Goal: Task Accomplishment & Management: Use online tool/utility

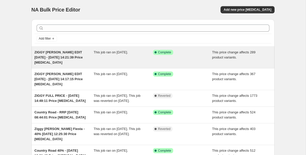
click at [65, 57] on span "ZIGGY [PERSON_NAME] EDIT [DATE] - [DATE] 14:21:39 Price [MEDICAL_DATA]" at bounding box center [59, 57] width 48 height 14
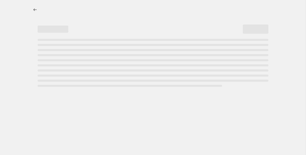
select select "pcap"
select select "no_change"
select select "tag"
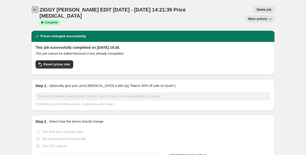
click at [35, 9] on icon "Price change jobs" at bounding box center [34, 9] width 5 height 5
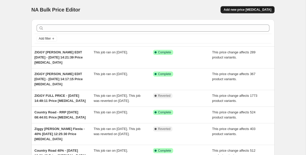
click at [265, 7] on button "Add new price [MEDICAL_DATA]" at bounding box center [247, 9] width 54 height 7
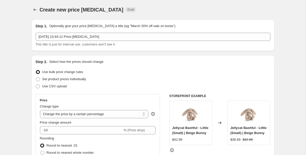
scroll to position [15, 0]
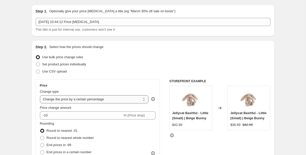
click at [71, 98] on select "Change the price to a certain amount Change the price by a certain amount Chang…" at bounding box center [94, 99] width 109 height 8
select select "pcap"
click at [40, 95] on select "Change the price to a certain amount Change the price by a certain amount Chang…" at bounding box center [94, 99] width 109 height 8
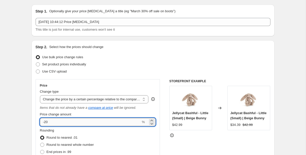
click at [54, 122] on input "-20" at bounding box center [90, 122] width 101 height 8
type input "-2"
type input "-30"
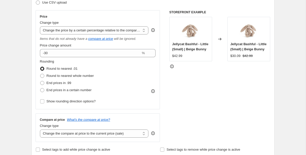
scroll to position [92, 0]
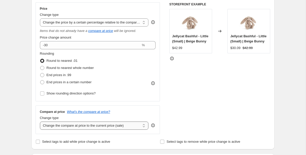
click at [69, 126] on select "Change the compare at price to the current price (sale) Change the compare at p…" at bounding box center [94, 126] width 109 height 8
select select "no_change"
click at [40, 122] on select "Change the compare at price to the current price (sale) Change the compare at p…" at bounding box center [94, 126] width 109 height 8
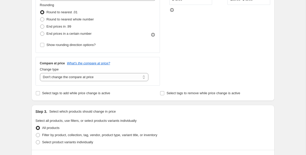
scroll to position [142, 0]
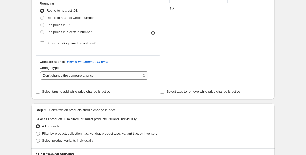
click at [40, 95] on div "Step 2. Select how the prices should change Use bulk price change rules Set pro…" at bounding box center [152, 6] width 243 height 186
click at [41, 91] on label "Select tags to add while price change is active" at bounding box center [73, 91] width 75 height 7
click at [40, 91] on input "Select tags to add while price change is active" at bounding box center [38, 92] width 4 height 4
checkbox input "true"
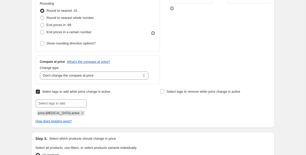
click at [79, 113] on span "price-[MEDICAL_DATA]-active" at bounding box center [61, 113] width 48 height 5
click at [80, 113] on icon "Remove price-change-job-active" at bounding box center [82, 113] width 5 height 5
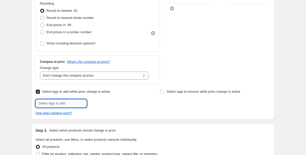
click at [70, 106] on input "text" at bounding box center [61, 103] width 51 height 8
type input "badge:30% OFF"
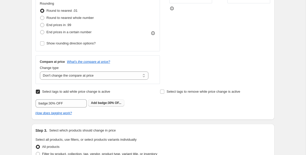
click at [104, 103] on span "badge:30% OF..." at bounding box center [110, 103] width 24 height 4
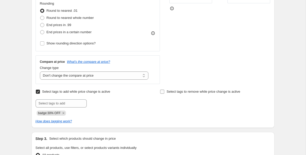
click at [163, 93] on input "Select tags to remove while price change is active" at bounding box center [162, 92] width 4 height 4
checkbox input "true"
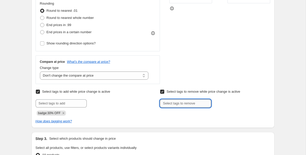
click at [167, 105] on input "text" at bounding box center [185, 103] width 51 height 8
type input "badge:25% OFF"
click at [230, 104] on span "badge:25% OF..." at bounding box center [234, 103] width 24 height 4
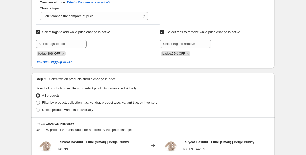
scroll to position [212, 0]
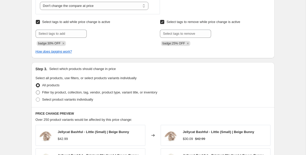
click at [82, 92] on span "Filter by product, collection, tag, vendor, product type, variant title, or inv…" at bounding box center [99, 93] width 115 height 4
click at [36, 91] on input "Filter by product, collection, tag, vendor, product type, variant title, or inv…" at bounding box center [36, 91] width 0 height 0
radio input "true"
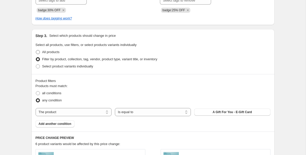
scroll to position [251, 0]
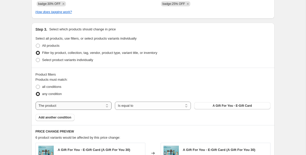
click at [65, 105] on select "The product The product's collection The product's tag The product's vendor The…" at bounding box center [74, 106] width 76 height 8
select select "tag"
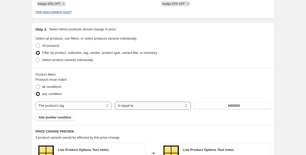
click at [168, 104] on select "Is equal to Is not equal to" at bounding box center [153, 106] width 76 height 8
click at [221, 106] on button "__HIDDEN" at bounding box center [232, 105] width 76 height 7
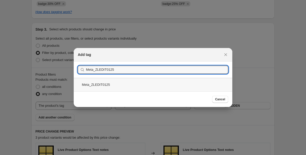
type input "Meta_ZLEDIT0125"
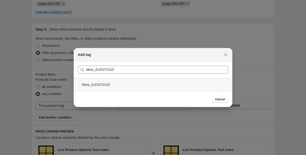
click at [196, 84] on div "Meta_ZLEDIT0125" at bounding box center [153, 85] width 159 height 14
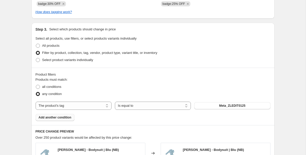
click at [50, 118] on span "Add another condition" at bounding box center [55, 118] width 33 height 4
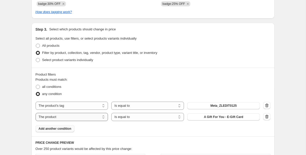
click at [83, 118] on select "The product The product's collection The product's tag The product's vendor The…" at bounding box center [72, 117] width 73 height 8
select select "tag"
click at [240, 117] on button "__HIDDEN" at bounding box center [223, 117] width 73 height 7
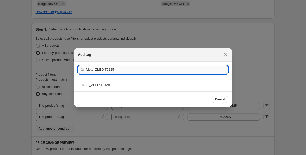
click at [111, 70] on input "Meta_ZLEDIT0125" at bounding box center [157, 70] width 142 height 8
type input "Meta_ZLEDIT02"
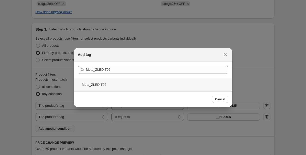
click at [102, 84] on div "Meta_ZLEDIT02" at bounding box center [153, 85] width 159 height 14
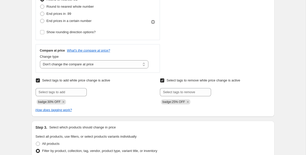
scroll to position [155, 0]
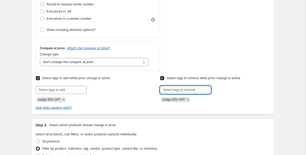
click at [201, 91] on input "text" at bounding box center [185, 90] width 51 height 8
type input "VIP10"
click at [226, 92] on button "Add VIP10" at bounding box center [222, 89] width 21 height 7
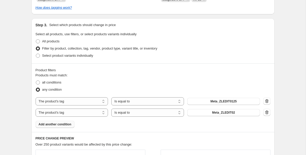
scroll to position [261, 0]
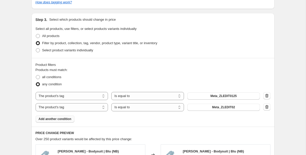
click at [62, 119] on span "Add another condition" at bounding box center [55, 119] width 33 height 4
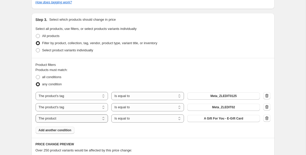
click at [99, 118] on select "The product The product's collection The product's tag The product's vendor The…" at bounding box center [72, 119] width 73 height 8
select select "tag"
click at [220, 118] on span "__HIDDEN" at bounding box center [223, 119] width 15 height 4
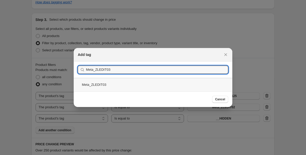
type input "Meta_ZLEDIT03"
click at [96, 84] on div "Meta_ZLEDIT03" at bounding box center [153, 85] width 159 height 14
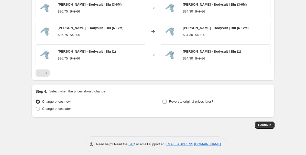
scroll to position [471, 0]
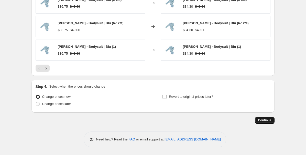
click at [258, 120] on span "Continue" at bounding box center [264, 120] width 13 height 4
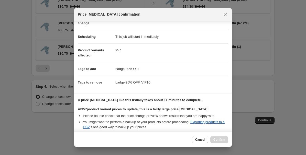
scroll to position [38, 0]
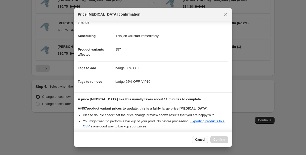
click at [202, 139] on span "Cancel" at bounding box center [200, 140] width 10 height 4
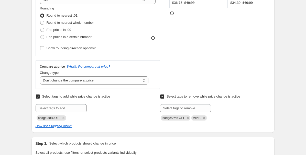
scroll to position [133, 0]
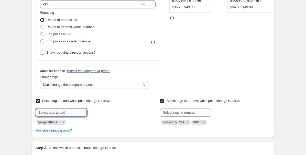
click at [64, 110] on input "text" at bounding box center [61, 113] width 51 height 8
type input "SALE"
click at [98, 110] on span "Add SALE" at bounding box center [98, 112] width 15 height 4
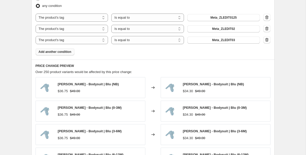
scroll to position [471, 0]
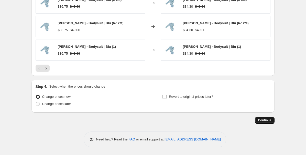
click at [271, 120] on button "Continue" at bounding box center [264, 120] width 19 height 7
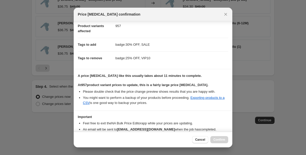
scroll to position [89, 0]
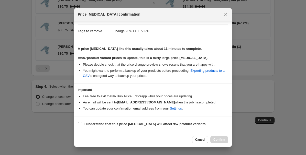
click at [131, 119] on section "I understand that this price [MEDICAL_DATA] will affect 957 product variants" at bounding box center [153, 124] width 159 height 15
click at [111, 124] on b "I understand that this price [MEDICAL_DATA] will affect 957 product variants" at bounding box center [144, 124] width 121 height 4
click at [82, 124] on input "I understand that this price [MEDICAL_DATA] will affect 957 product variants" at bounding box center [80, 124] width 4 height 4
checkbox input "true"
click at [218, 141] on span "Confirm" at bounding box center [219, 140] width 12 height 4
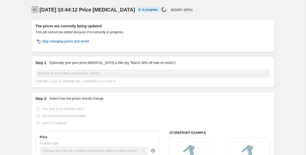
click at [37, 9] on icon "Price change jobs" at bounding box center [34, 9] width 5 height 5
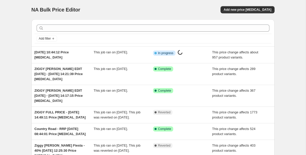
click at [235, 4] on div "NA Bulk Price Editor. This page is ready NA Bulk Price Editor Add new price [ME…" at bounding box center [152, 9] width 243 height 19
click at [235, 8] on span "Add new price [MEDICAL_DATA]" at bounding box center [248, 10] width 48 height 4
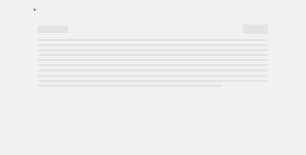
select select "percentage"
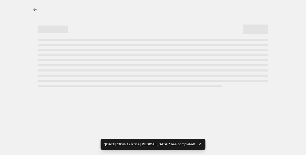
select select "percentage"
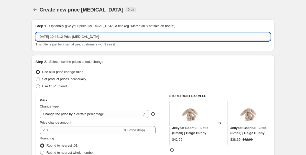
click at [38, 36] on input "[DATE] 10:44:12 Price [MEDICAL_DATA]" at bounding box center [153, 37] width 235 height 8
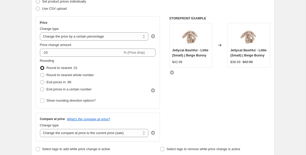
scroll to position [85, 0]
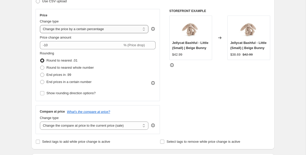
type input "ZIGGY [PERSON_NAME] SPRING/SUMMER 24 - [DATE] 10:44:12 Price [MEDICAL_DATA]"
click at [70, 31] on select "Change the price to a certain amount Change the price by a certain amount Chang…" at bounding box center [94, 29] width 109 height 8
select select "pcap"
click at [40, 25] on select "Change the price to a certain amount Change the price by a certain amount Chang…" at bounding box center [94, 29] width 109 height 8
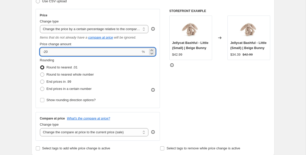
click at [57, 51] on input "-20" at bounding box center [90, 52] width 101 height 8
type input "-2"
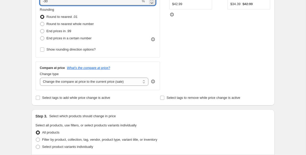
scroll to position [144, 0]
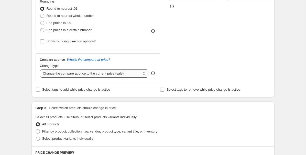
type input "-30"
click at [84, 75] on select "Change the compare at price to the current price (sale) Change the compare at p…" at bounding box center [94, 74] width 109 height 8
select select "no_change"
click at [40, 70] on select "Change the compare at price to the current price (sale) Change the compare at p…" at bounding box center [94, 74] width 109 height 8
click at [45, 89] on span "Select tags to add while price change is active" at bounding box center [76, 90] width 68 height 4
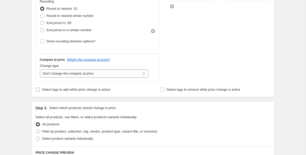
click at [40, 89] on input "Select tags to add while price change is active" at bounding box center [38, 90] width 4 height 4
checkbox input "true"
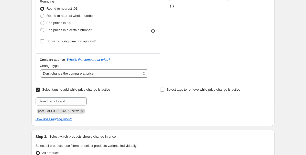
click at [80, 112] on icon "Remove price-change-job-active" at bounding box center [82, 111] width 5 height 5
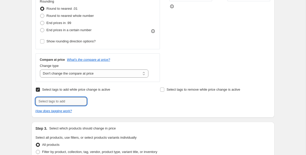
click at [66, 101] on input "text" at bounding box center [61, 101] width 51 height 8
type input "B"
type input "badge:30% OFF"
click at [100, 103] on button "Add badge:30% OF..." at bounding box center [106, 100] width 37 height 7
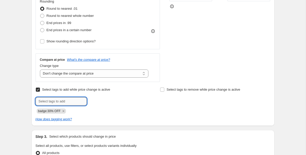
click at [68, 101] on input "text" at bounding box center [61, 101] width 51 height 8
type input "SALE"
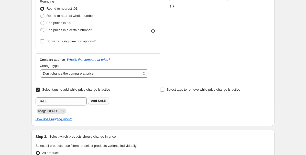
click at [101, 100] on span "SALE" at bounding box center [102, 101] width 8 height 4
click at [164, 90] on label "Select tags to remove while price change is active" at bounding box center [200, 89] width 80 height 7
click at [164, 90] on input "Select tags to remove while price change is active" at bounding box center [162, 90] width 4 height 4
checkbox input "true"
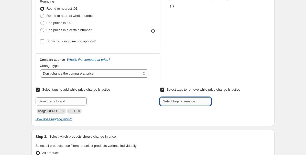
click at [169, 101] on input "text" at bounding box center [185, 101] width 51 height 8
type input "VIP10"
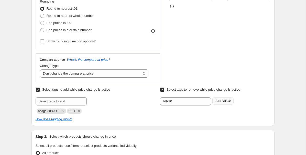
click at [226, 101] on span "VIP10" at bounding box center [226, 101] width 8 height 4
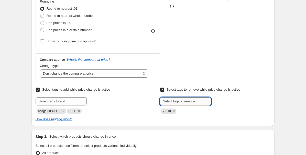
click at [184, 103] on input "text" at bounding box center [185, 101] width 51 height 8
type input "badge:25% OFF"
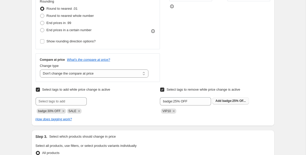
click at [244, 99] on span "Add badge:25% OF..." at bounding box center [230, 101] width 30 height 4
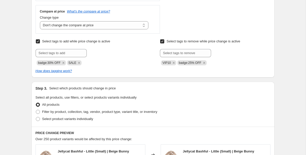
scroll to position [249, 0]
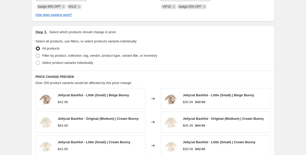
click at [60, 54] on span "Filter by product, collection, tag, vendor, product type, variant title, or inv…" at bounding box center [99, 56] width 115 height 4
click at [36, 54] on input "Filter by product, collection, tag, vendor, product type, variant title, or inv…" at bounding box center [36, 54] width 0 height 0
radio input "true"
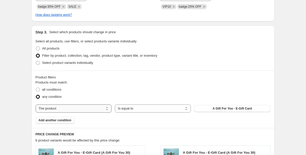
click at [91, 107] on select "The product The product's collection The product's tag The product's vendor The…" at bounding box center [74, 109] width 76 height 8
select select "tag"
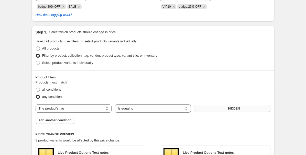
click at [207, 108] on button "__HIDDEN" at bounding box center [232, 108] width 76 height 7
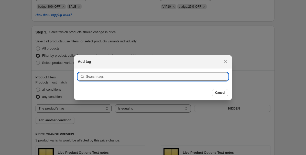
click at [140, 76] on input ":r9s:" at bounding box center [157, 77] width 142 height 8
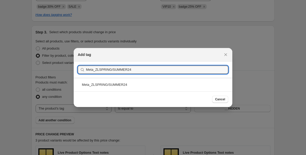
type input "Meta_ZLSPRING/SUMMER24"
click at [104, 84] on div "Meta_ZLSPRING/SUMMER24" at bounding box center [153, 85] width 159 height 14
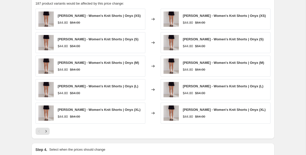
scroll to position [388, 0]
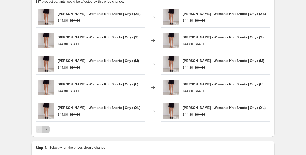
click at [48, 130] on icon "Next" at bounding box center [45, 129] width 5 height 5
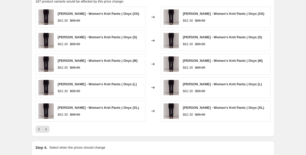
scroll to position [408, 0]
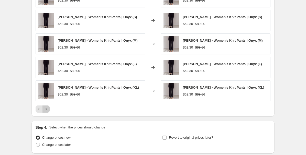
click at [48, 108] on icon "Next" at bounding box center [45, 109] width 5 height 5
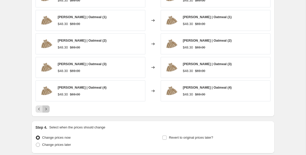
click at [45, 110] on icon "Next" at bounding box center [45, 109] width 5 height 5
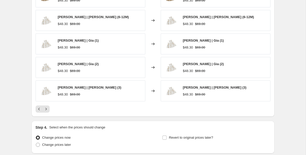
scroll to position [449, 0]
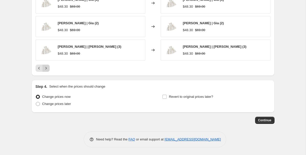
click at [46, 68] on icon "Next" at bounding box center [45, 68] width 5 height 5
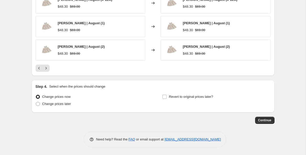
scroll to position [434, 0]
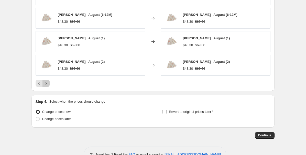
click at [48, 85] on icon "Next" at bounding box center [45, 83] width 5 height 5
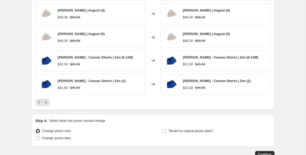
scroll to position [414, 0]
click at [46, 102] on icon "Next" at bounding box center [45, 102] width 5 height 5
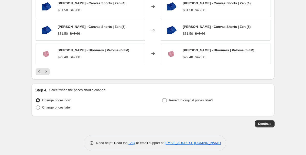
scroll to position [447, 0]
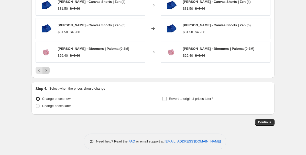
click at [47, 70] on icon "Next" at bounding box center [45, 70] width 5 height 5
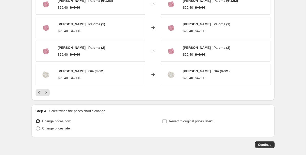
scroll to position [413, 0]
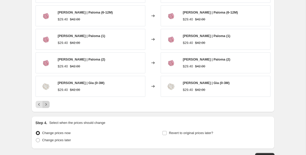
click at [46, 105] on icon "Next" at bounding box center [45, 105] width 1 height 2
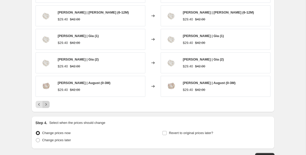
click at [44, 104] on icon "Next" at bounding box center [45, 104] width 5 height 5
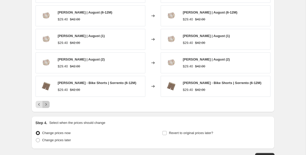
click at [44, 104] on icon "Next" at bounding box center [45, 104] width 5 height 5
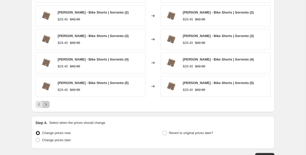
click at [46, 103] on icon "Next" at bounding box center [45, 104] width 5 height 5
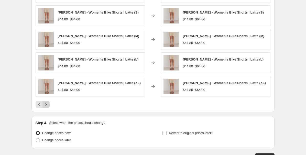
click at [48, 103] on icon "Next" at bounding box center [45, 104] width 5 height 5
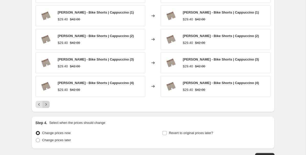
click at [45, 106] on icon "Next" at bounding box center [45, 104] width 5 height 5
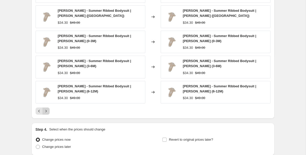
click at [47, 110] on icon "Next" at bounding box center [45, 111] width 5 height 5
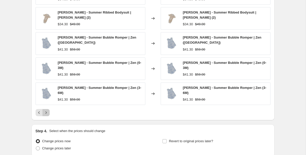
click at [48, 110] on icon "Next" at bounding box center [45, 112] width 5 height 5
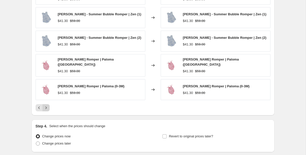
click at [47, 105] on icon "Next" at bounding box center [45, 107] width 5 height 5
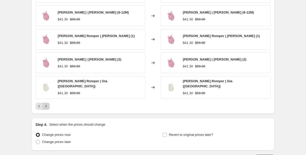
click at [46, 107] on button "Next" at bounding box center [45, 106] width 7 height 7
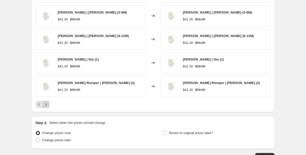
click at [47, 103] on icon "Next" at bounding box center [45, 104] width 5 height 5
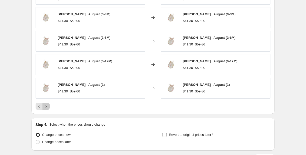
click at [44, 105] on icon "Next" at bounding box center [45, 106] width 5 height 5
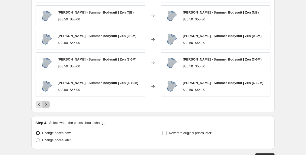
click at [45, 104] on icon "Next" at bounding box center [45, 104] width 5 height 5
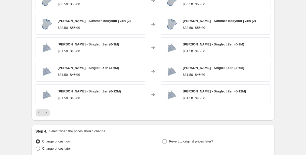
scroll to position [412, 0]
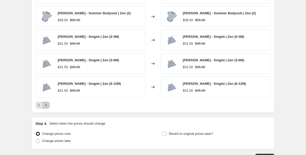
click at [47, 108] on button "Next" at bounding box center [45, 105] width 7 height 7
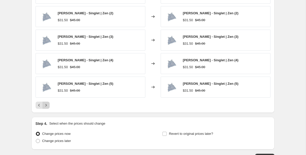
click at [47, 103] on icon "Next" at bounding box center [45, 105] width 5 height 5
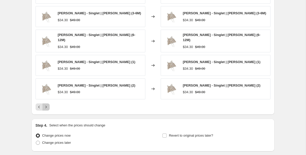
click at [47, 105] on icon "Next" at bounding box center [45, 107] width 5 height 5
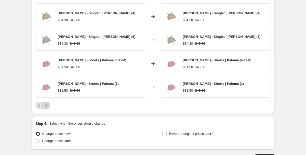
click at [47, 103] on icon "Next" at bounding box center [45, 105] width 5 height 5
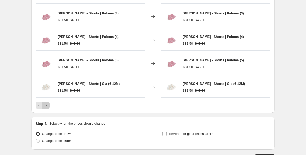
click at [47, 103] on icon "Next" at bounding box center [45, 105] width 5 height 5
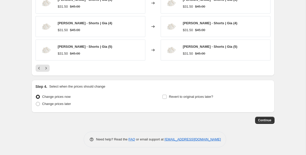
scroll to position [448, 0]
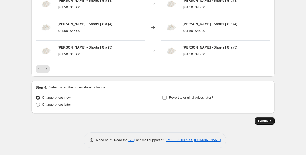
click at [263, 123] on span "Continue" at bounding box center [264, 121] width 13 height 4
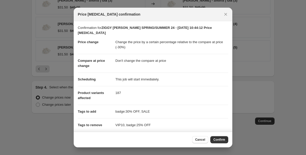
scroll to position [45, 0]
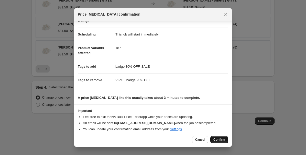
click at [222, 138] on span "Confirm" at bounding box center [219, 140] width 12 height 4
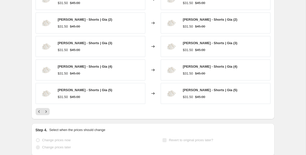
select select "pcap"
select select "no_change"
select select "tag"
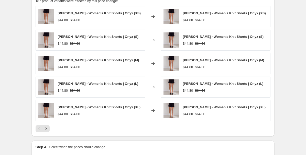
scroll to position [0, 0]
